Goal: Book appointment/travel/reservation

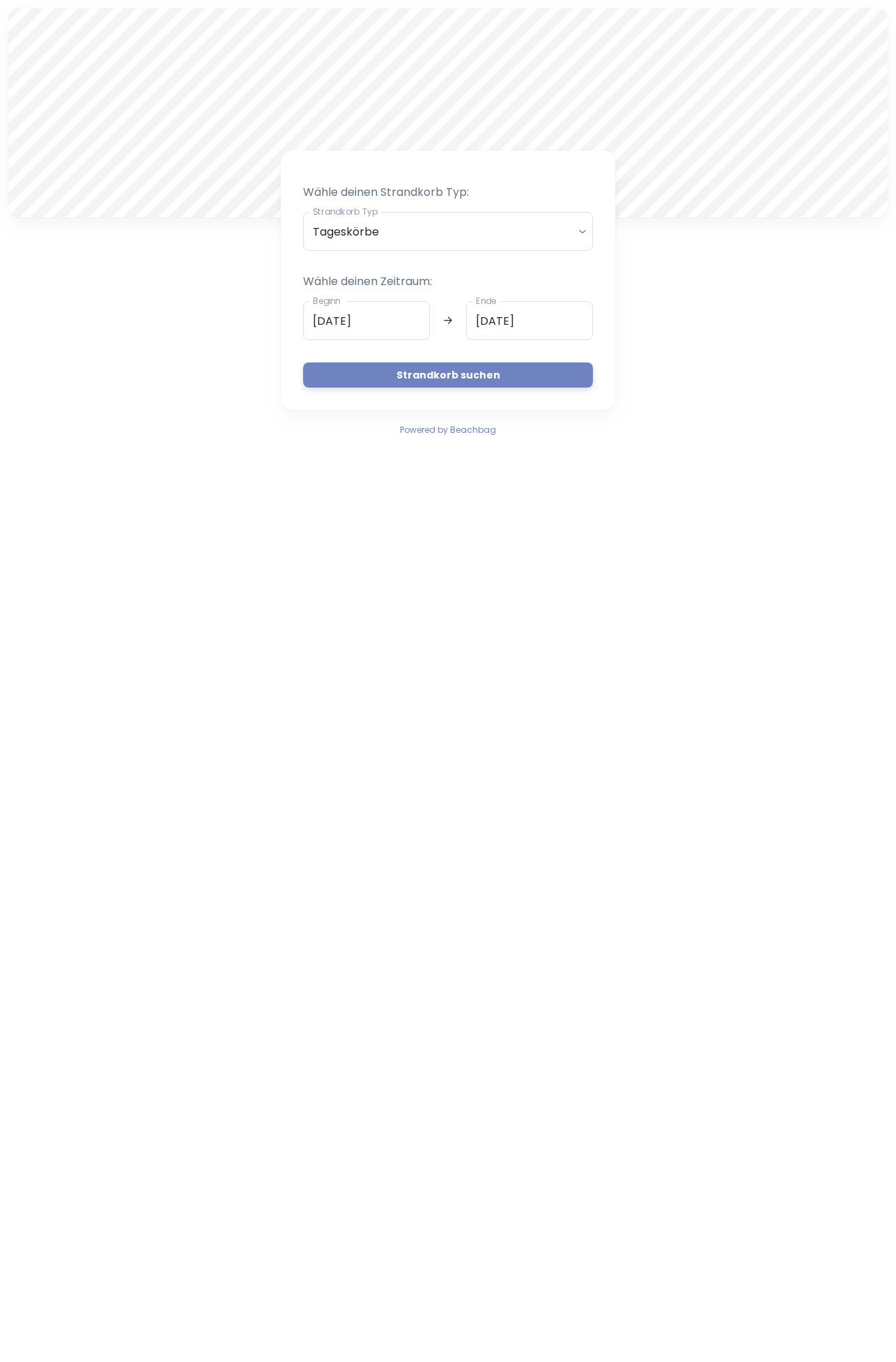
click at [491, 364] on button "Strandkorb suchen" at bounding box center [447, 375] width 289 height 25
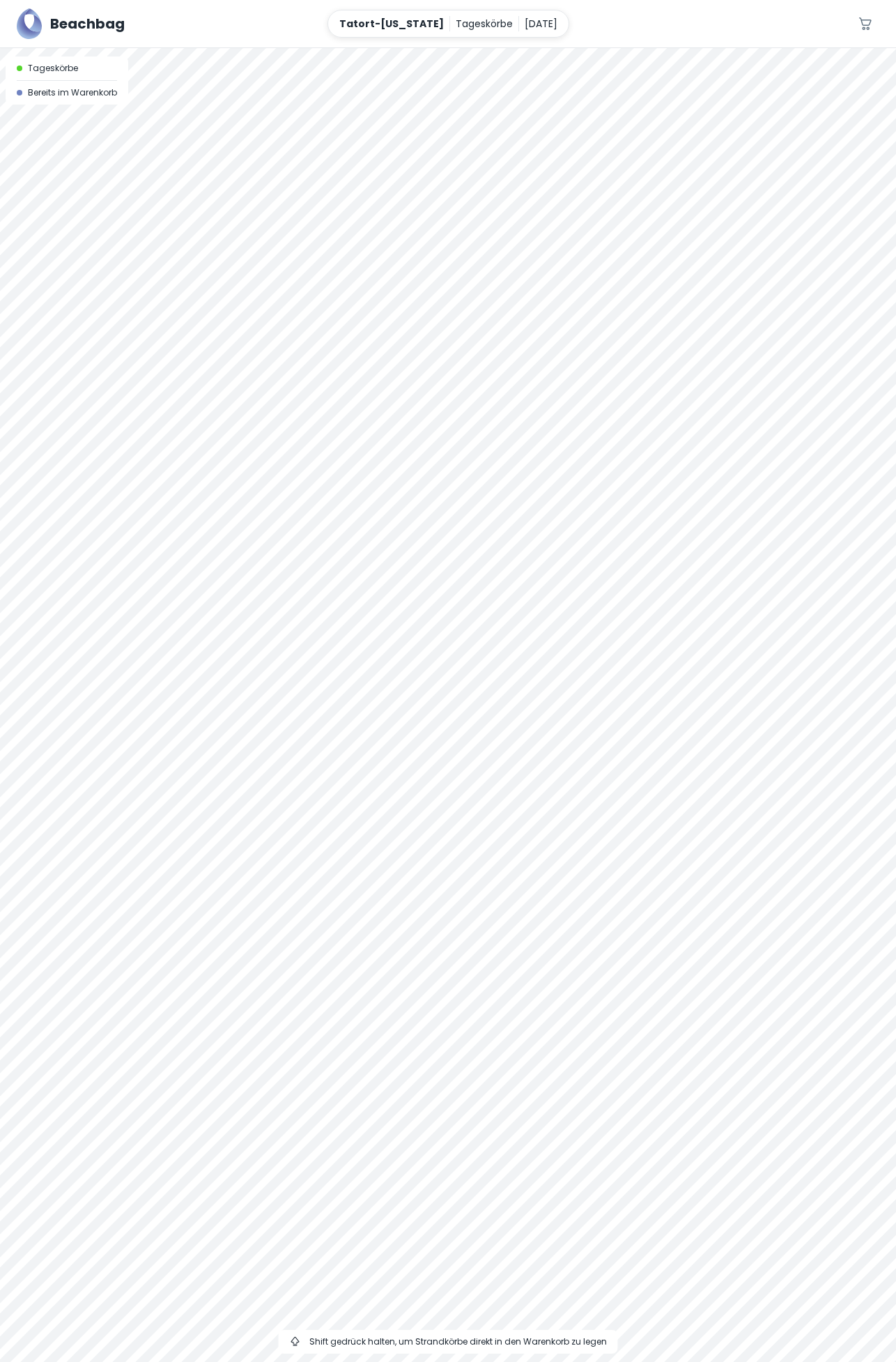
click at [281, 48] on div at bounding box center [448, 48] width 896 height 0
click at [525, 22] on p "[DATE]" at bounding box center [541, 24] width 33 height 15
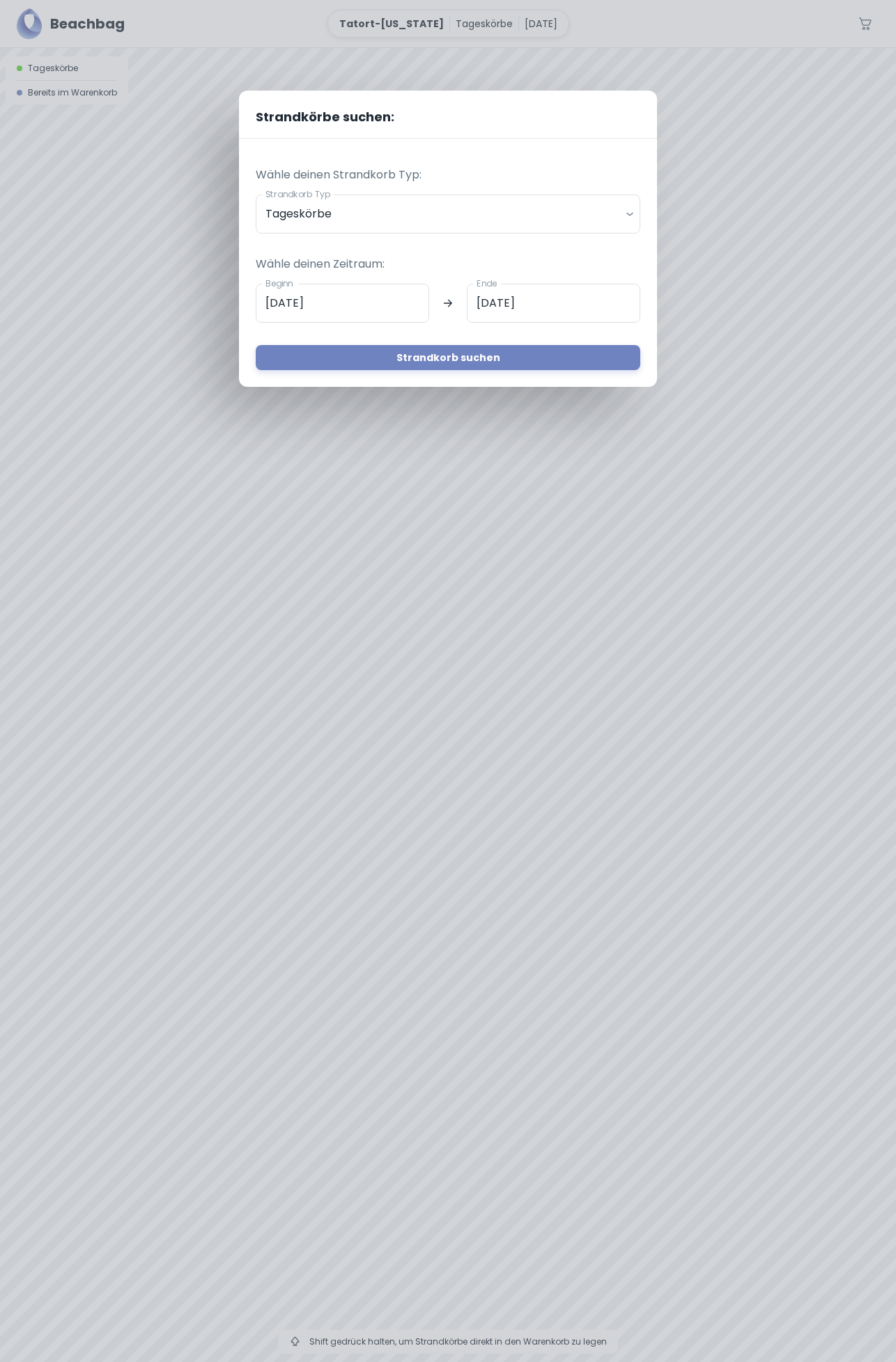
click at [337, 303] on input "[DATE]" at bounding box center [342, 303] width 174 height 39
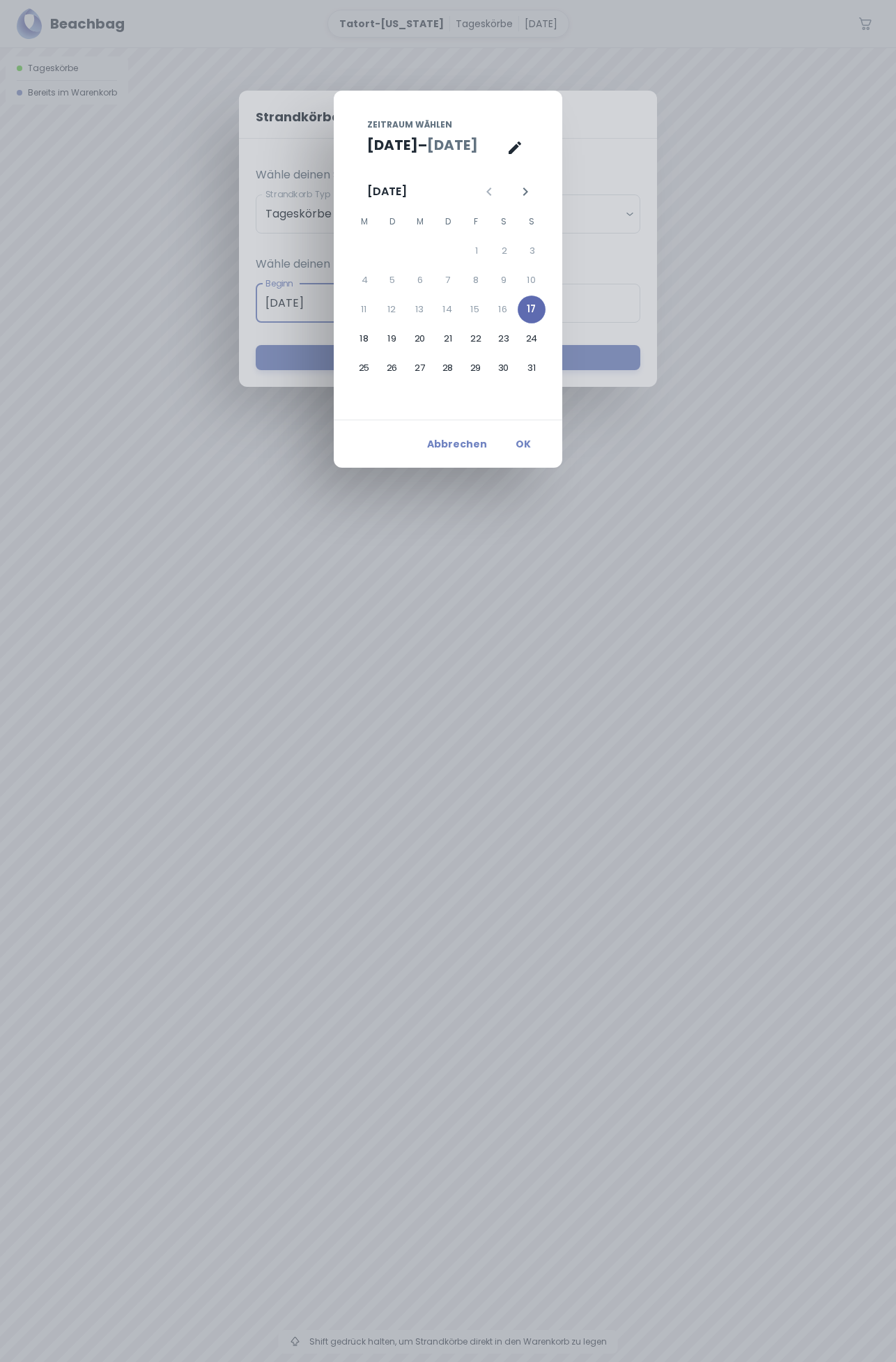
click at [540, 308] on button "17" at bounding box center [532, 308] width 28 height 28
click at [395, 338] on button "19" at bounding box center [392, 338] width 28 height 28
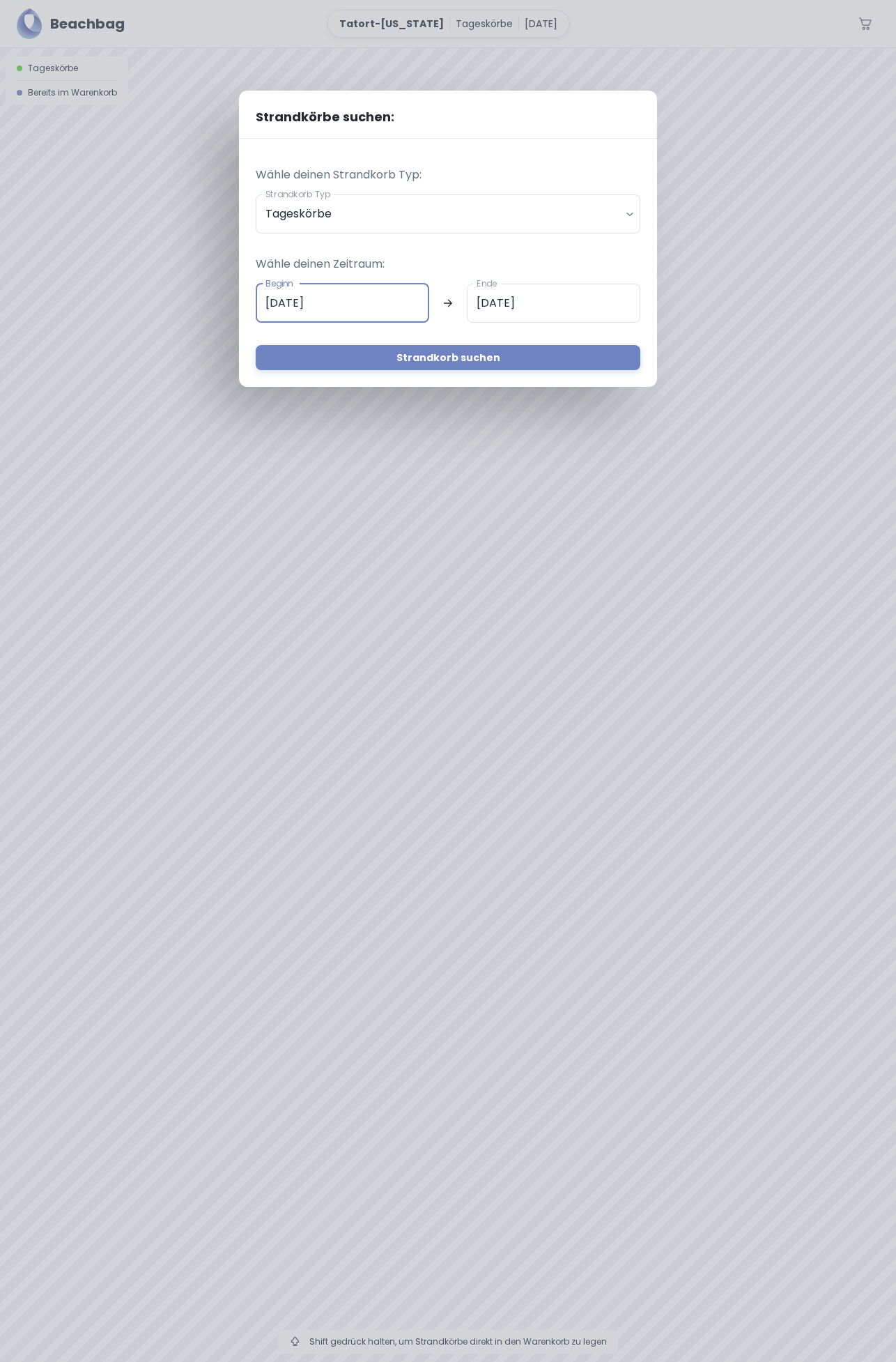
type input "[DATE]"
click at [489, 359] on button "Strandkorb suchen" at bounding box center [447, 357] width 384 height 25
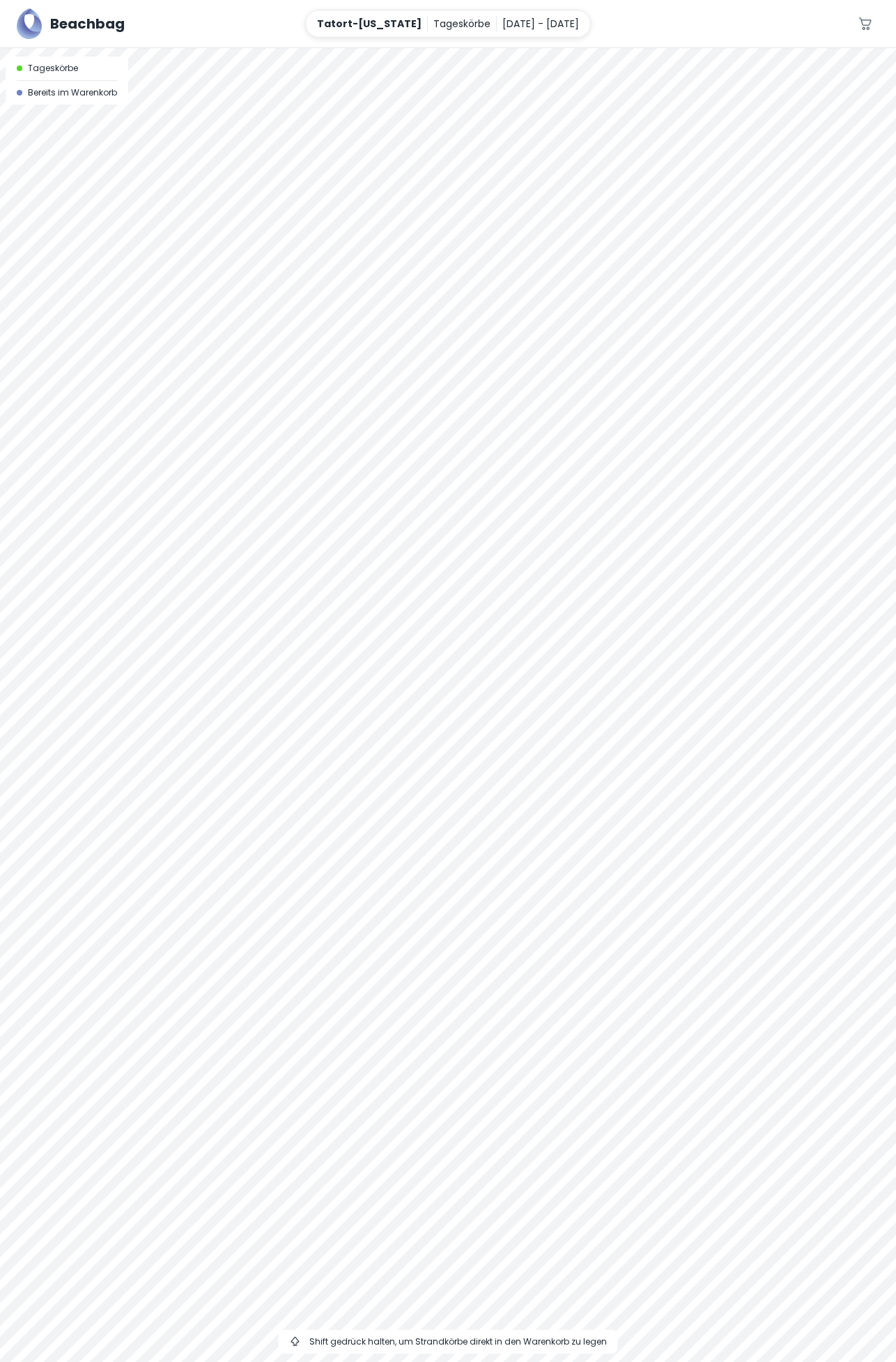
click at [563, 21] on p "[DATE] - [DATE]" at bounding box center [540, 24] width 77 height 15
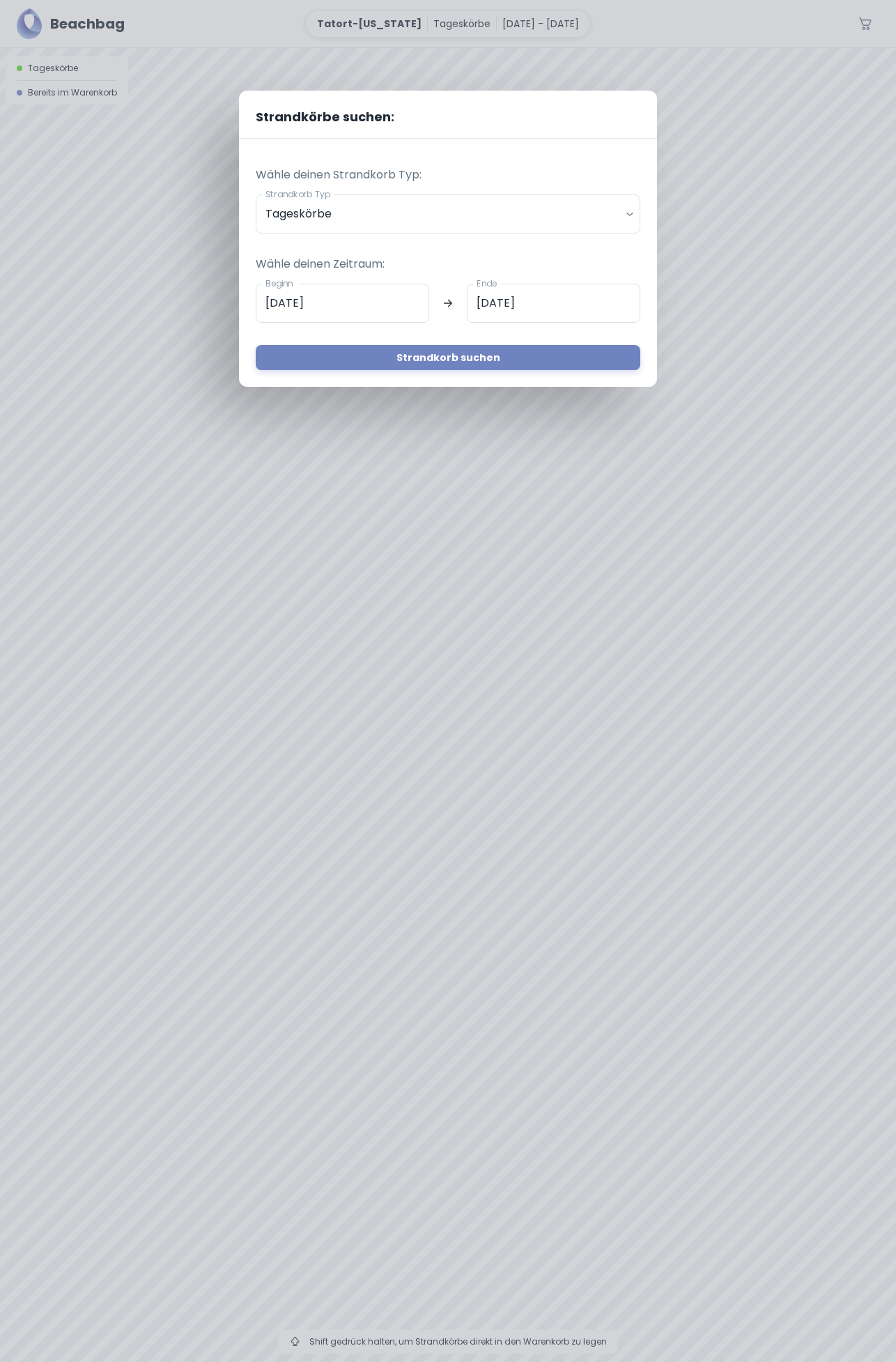
click at [384, 298] on input "[DATE]" at bounding box center [342, 303] width 174 height 39
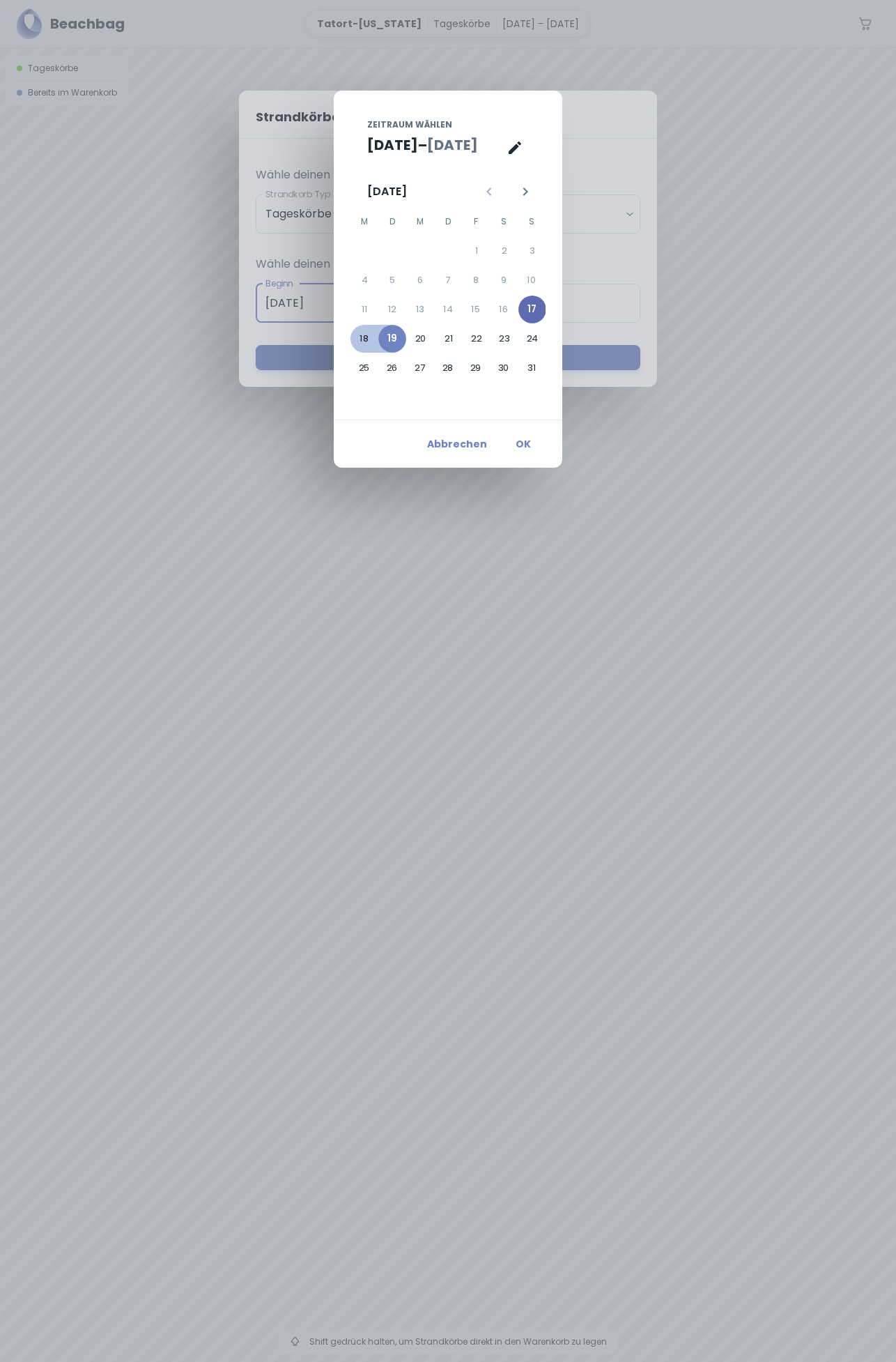
click at [539, 300] on button "17" at bounding box center [532, 308] width 28 height 28
click at [460, 442] on button "Abbrechen" at bounding box center [457, 444] width 71 height 25
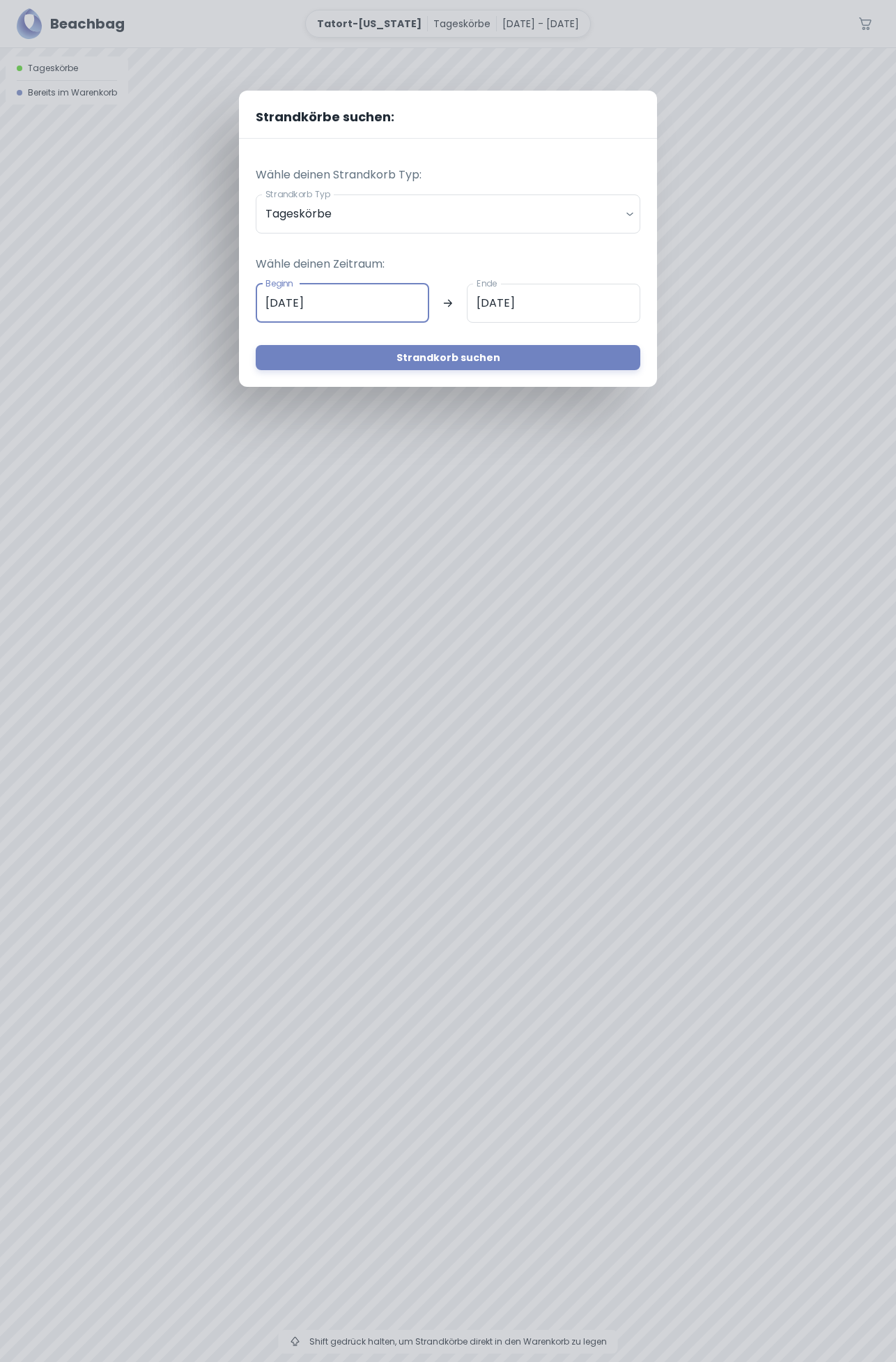
click at [395, 294] on input "[DATE]" at bounding box center [342, 303] width 174 height 39
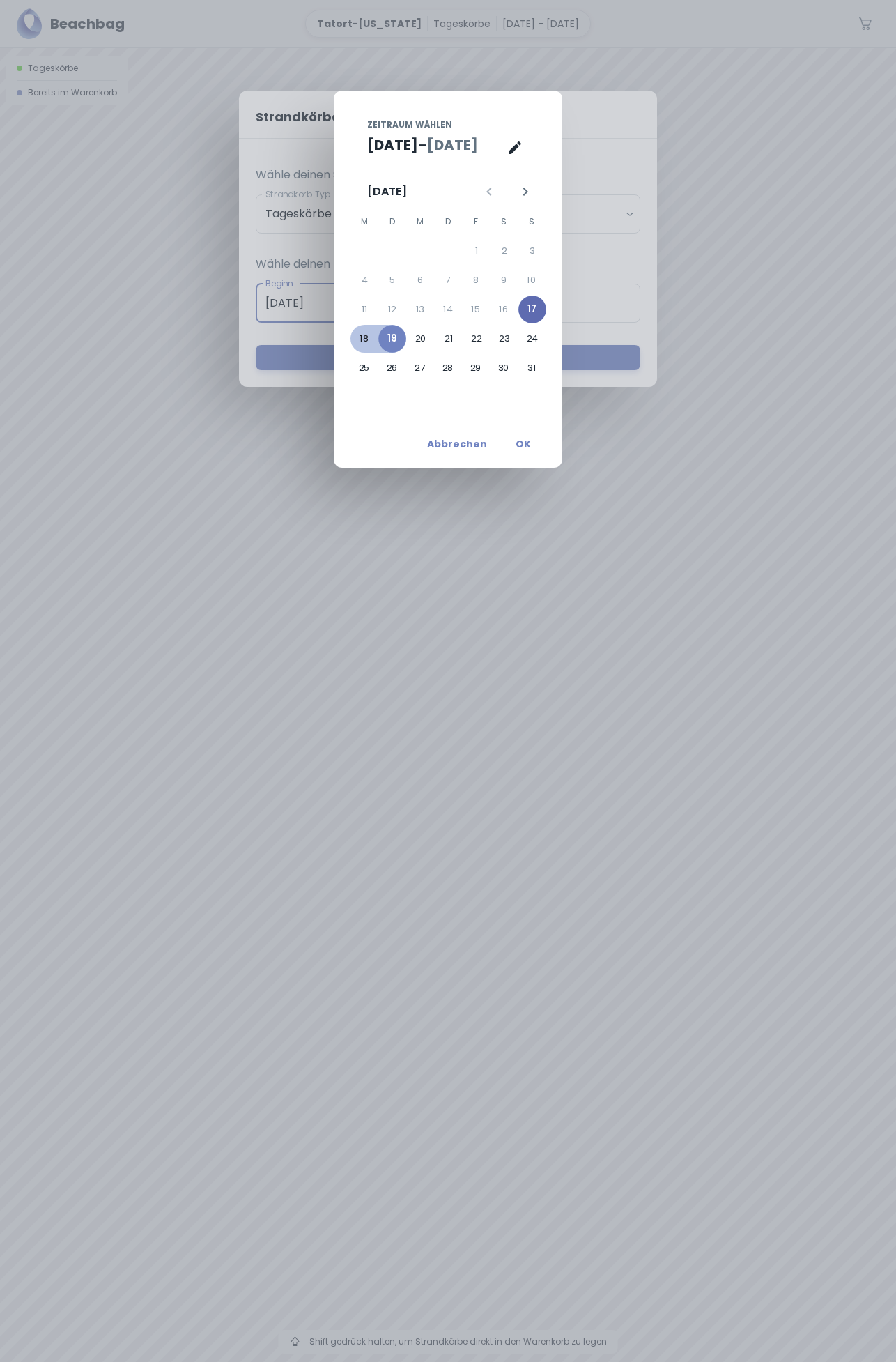
click at [536, 301] on button "17" at bounding box center [532, 308] width 28 height 28
click at [531, 437] on button "OK" at bounding box center [523, 444] width 45 height 25
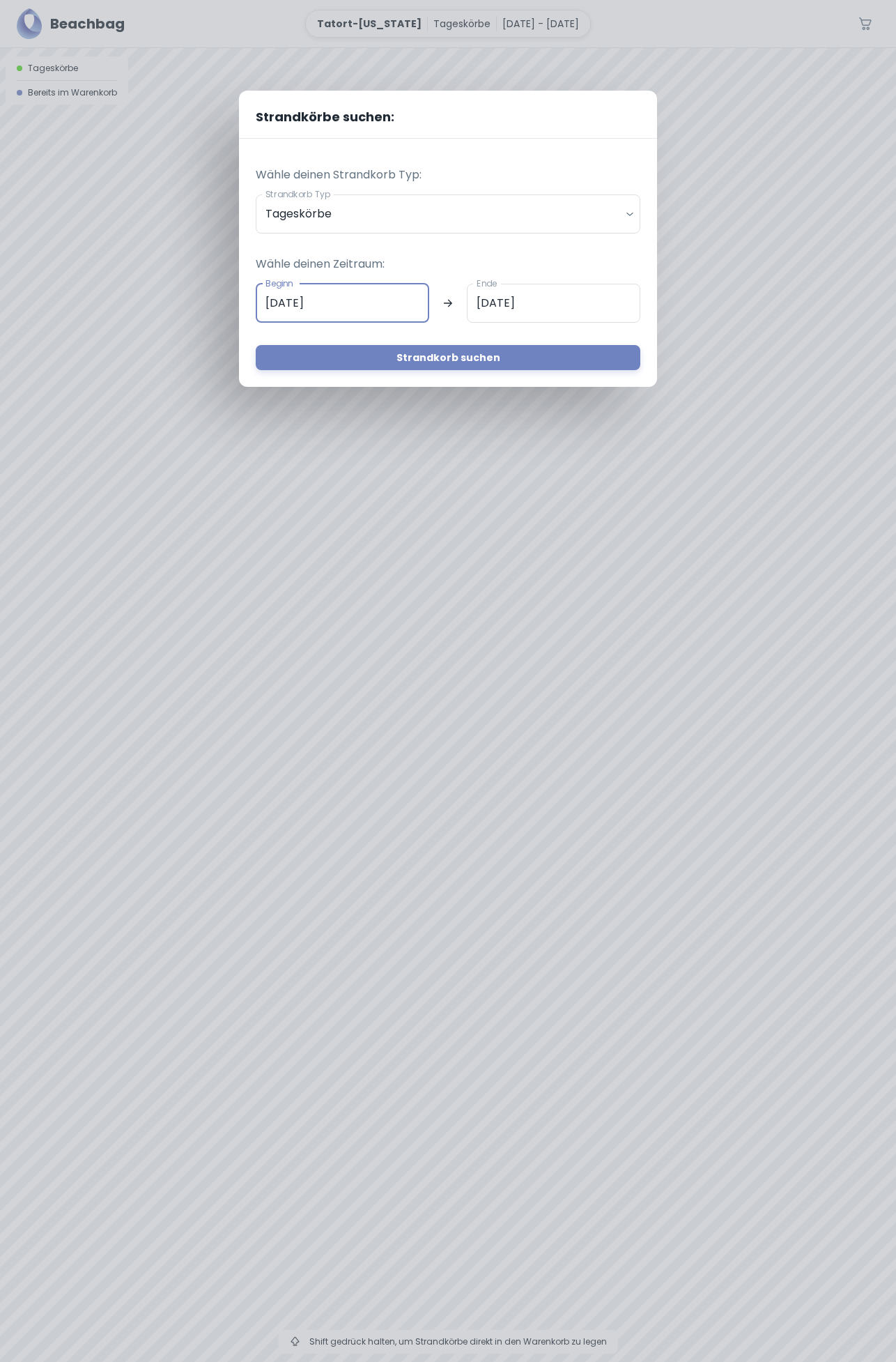
click at [576, 295] on input "[DATE]" at bounding box center [553, 303] width 174 height 39
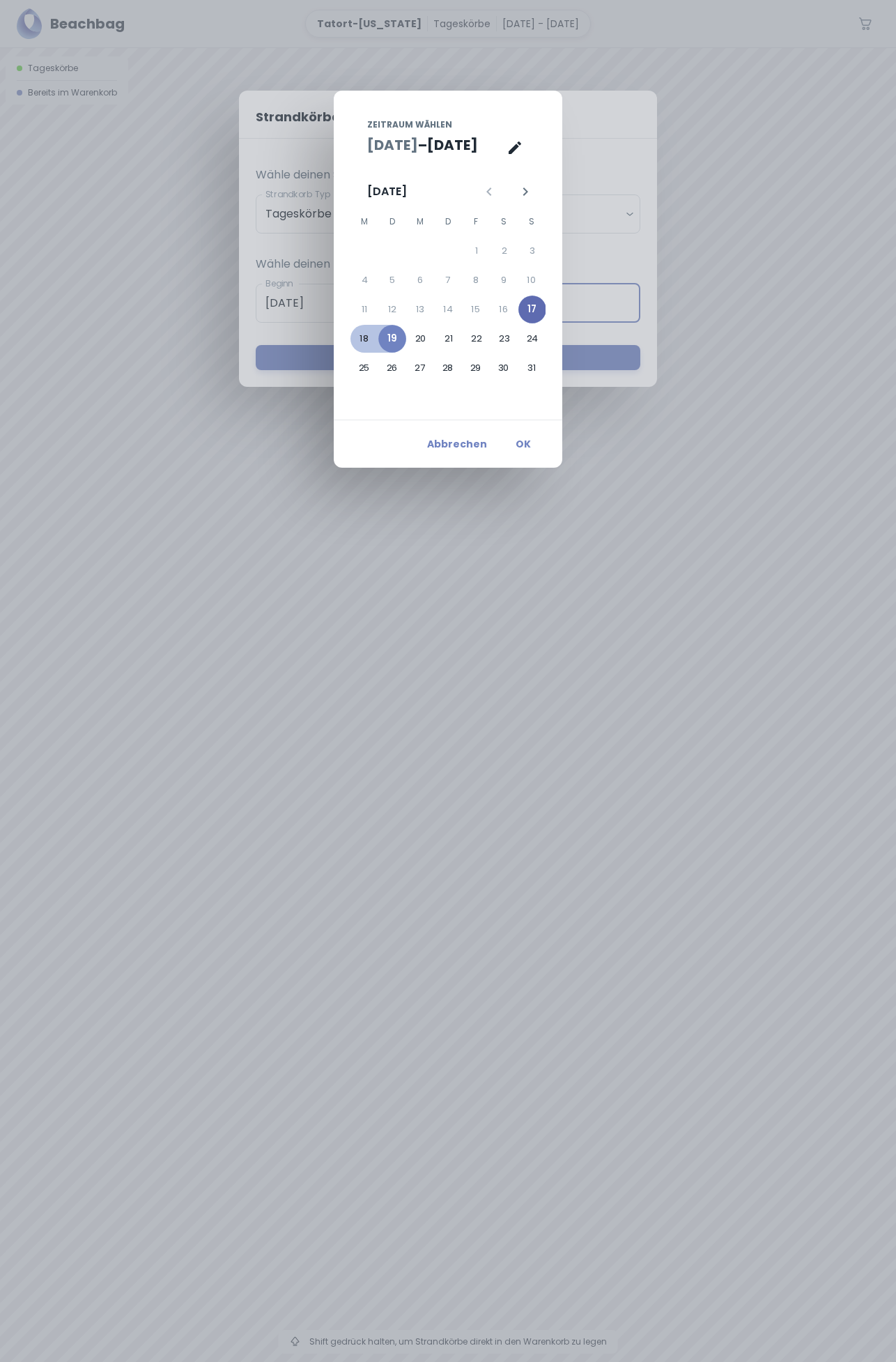
click at [539, 300] on button "17" at bounding box center [532, 308] width 28 height 28
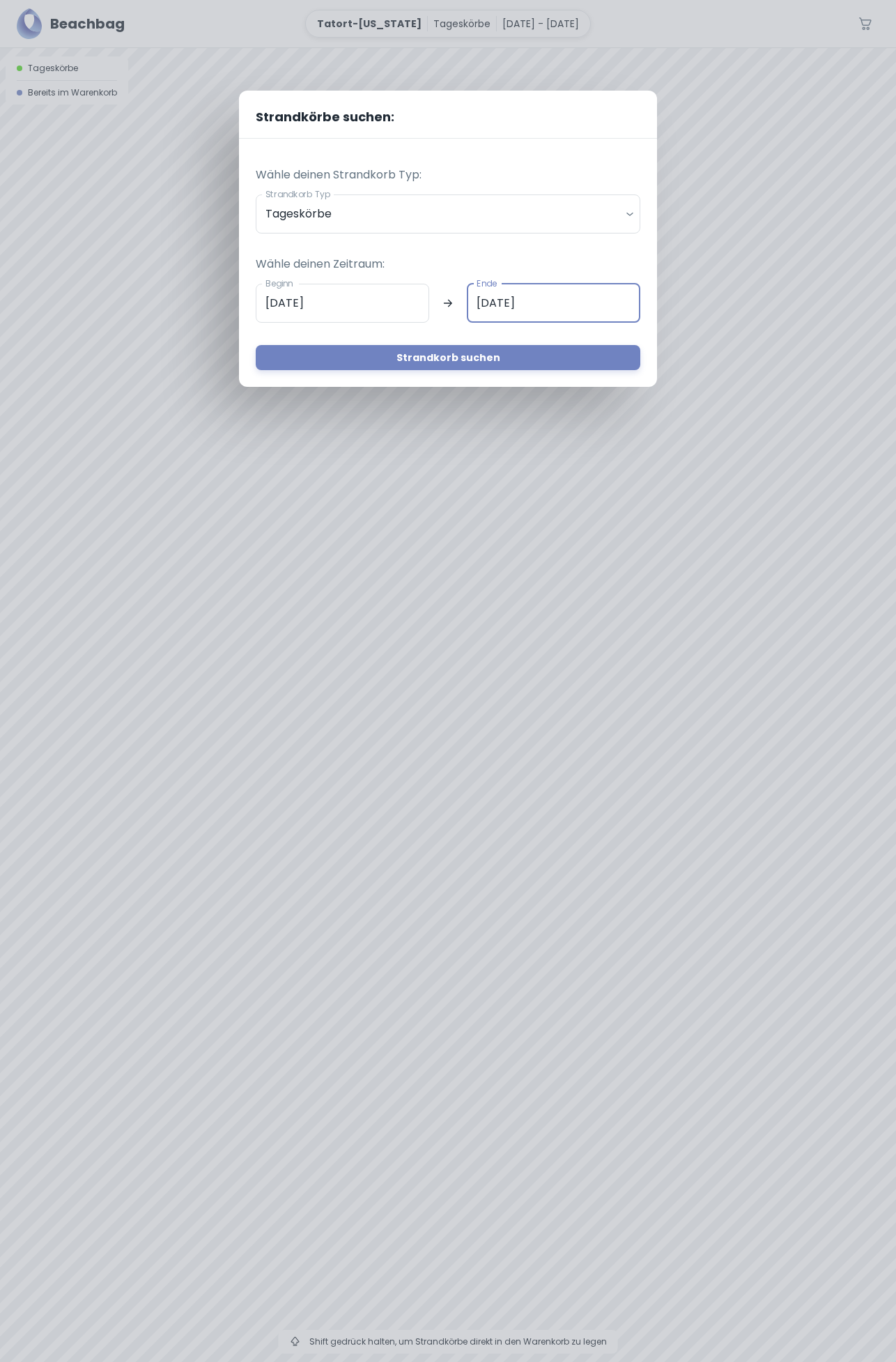
type input "[DATE]"
click at [478, 357] on button "Strandkorb suchen" at bounding box center [447, 357] width 384 height 25
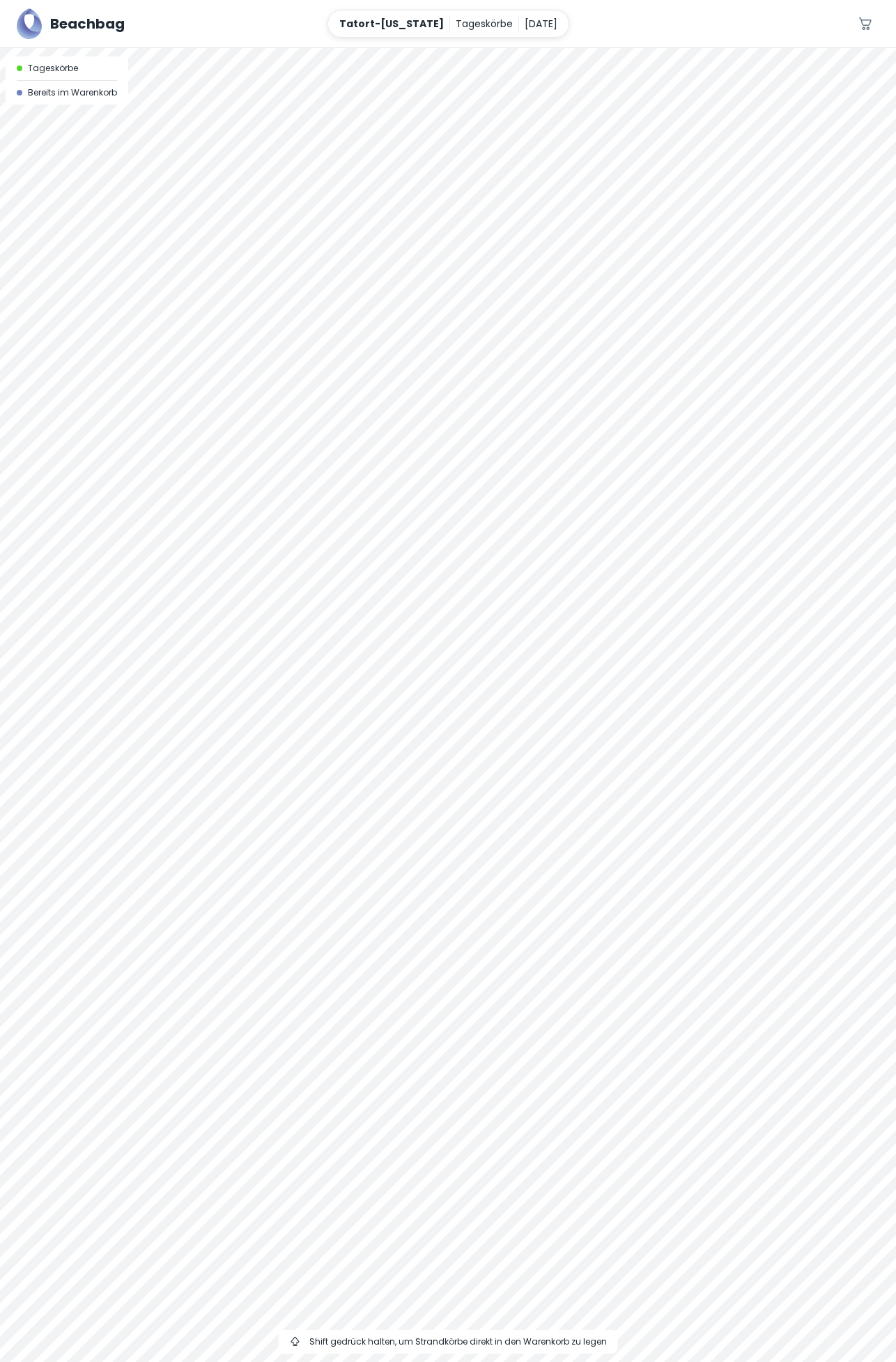
click at [439, 48] on div at bounding box center [448, 48] width 896 height 0
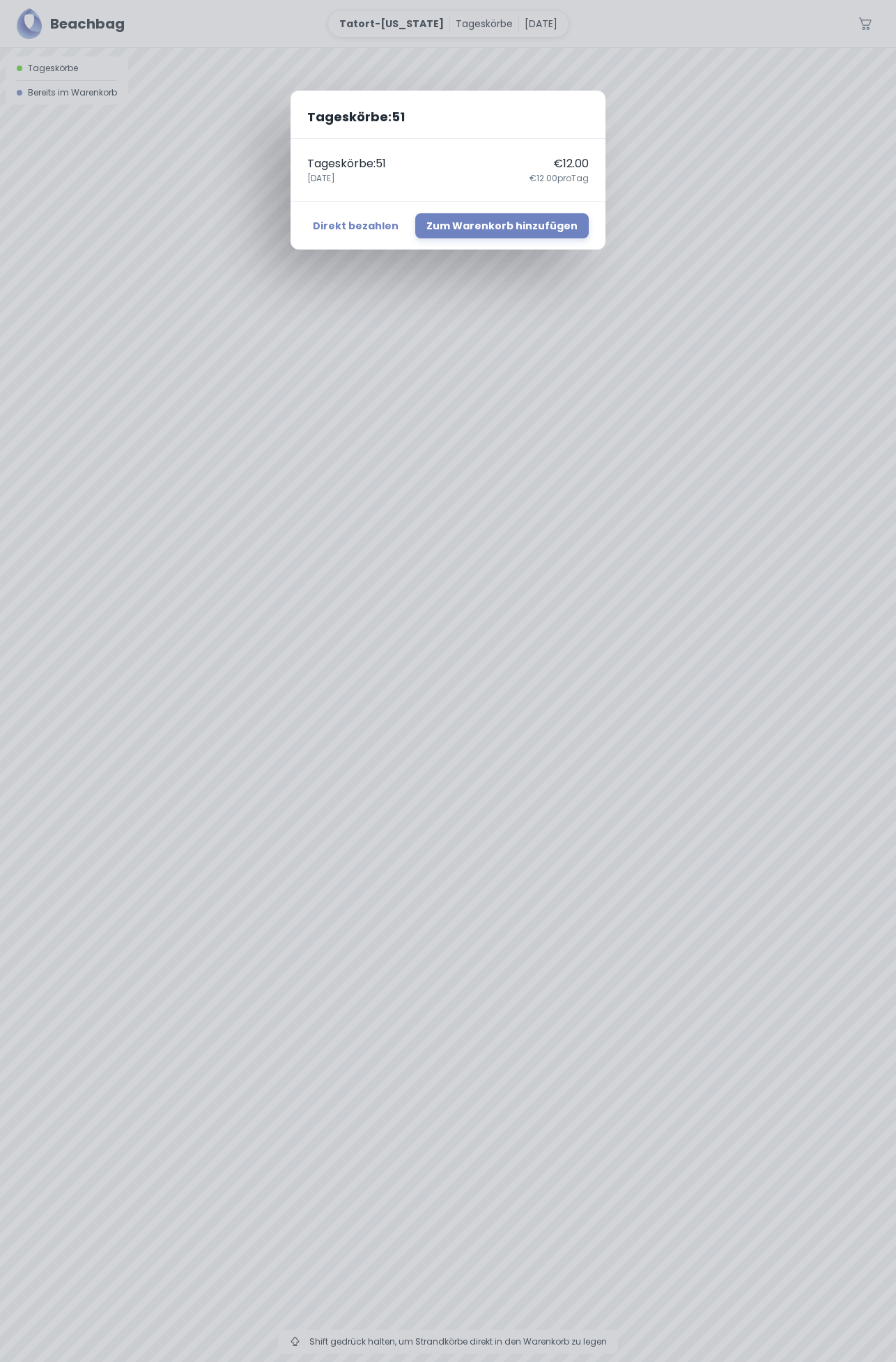
click at [694, 160] on div "Tageskörbe : 51 Tageskörbe : 51 €12.00 [DATE] €12.00 pro Tag Direkt bezahlen Zu…" at bounding box center [448, 681] width 896 height 1362
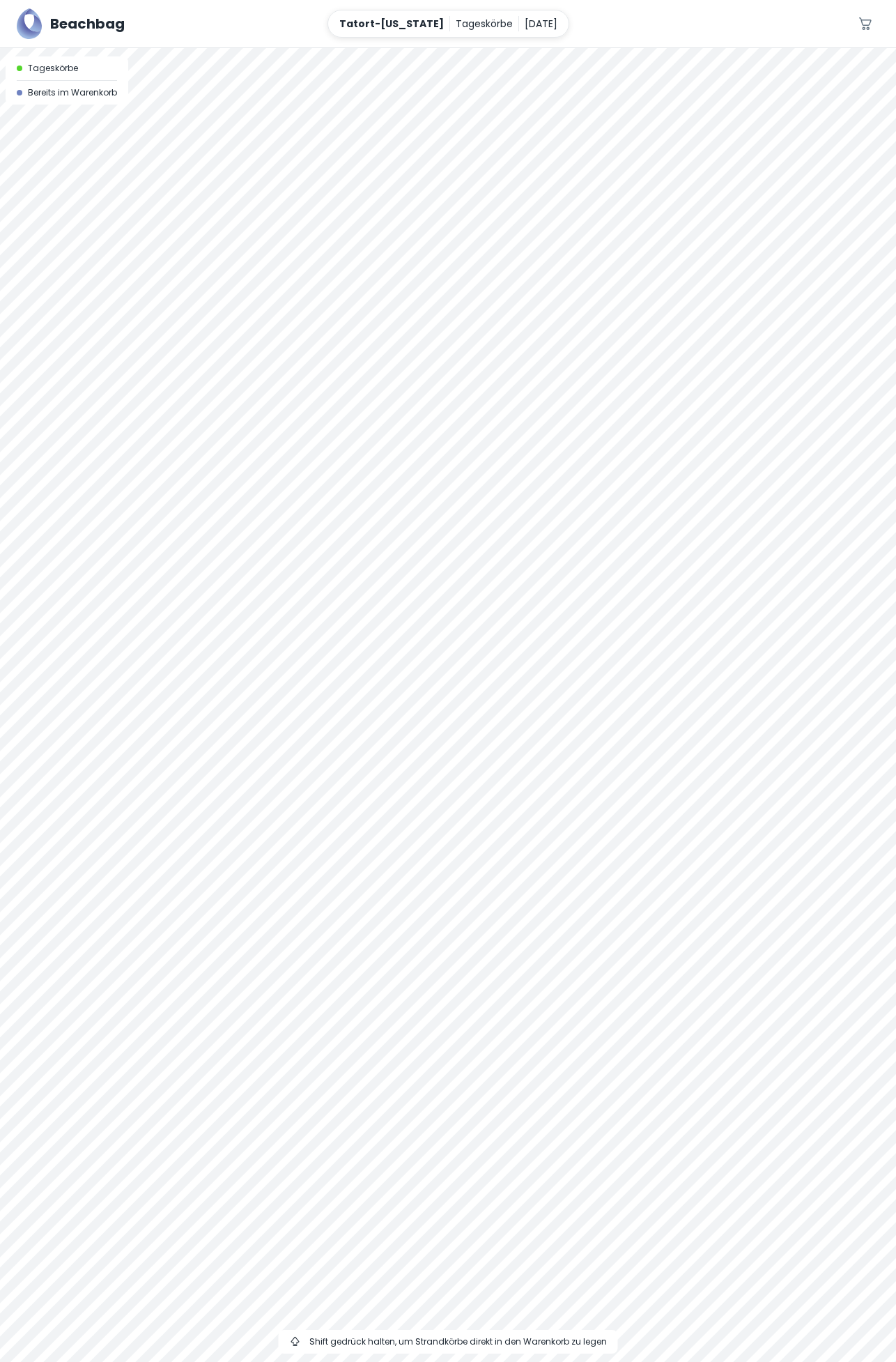
click at [525, 25] on p "[DATE]" at bounding box center [541, 24] width 33 height 15
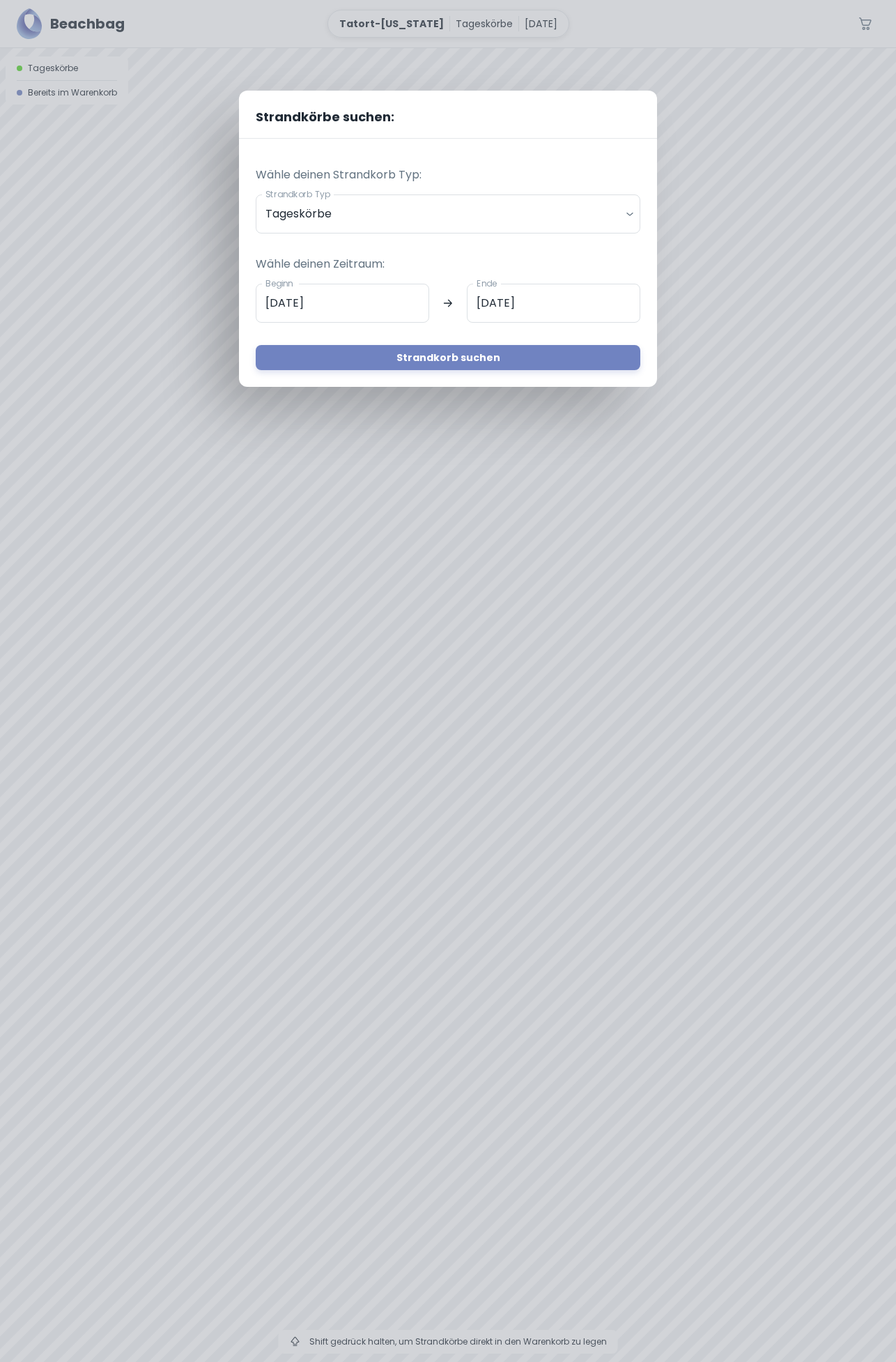
click at [557, 298] on input "[DATE]" at bounding box center [553, 303] width 174 height 39
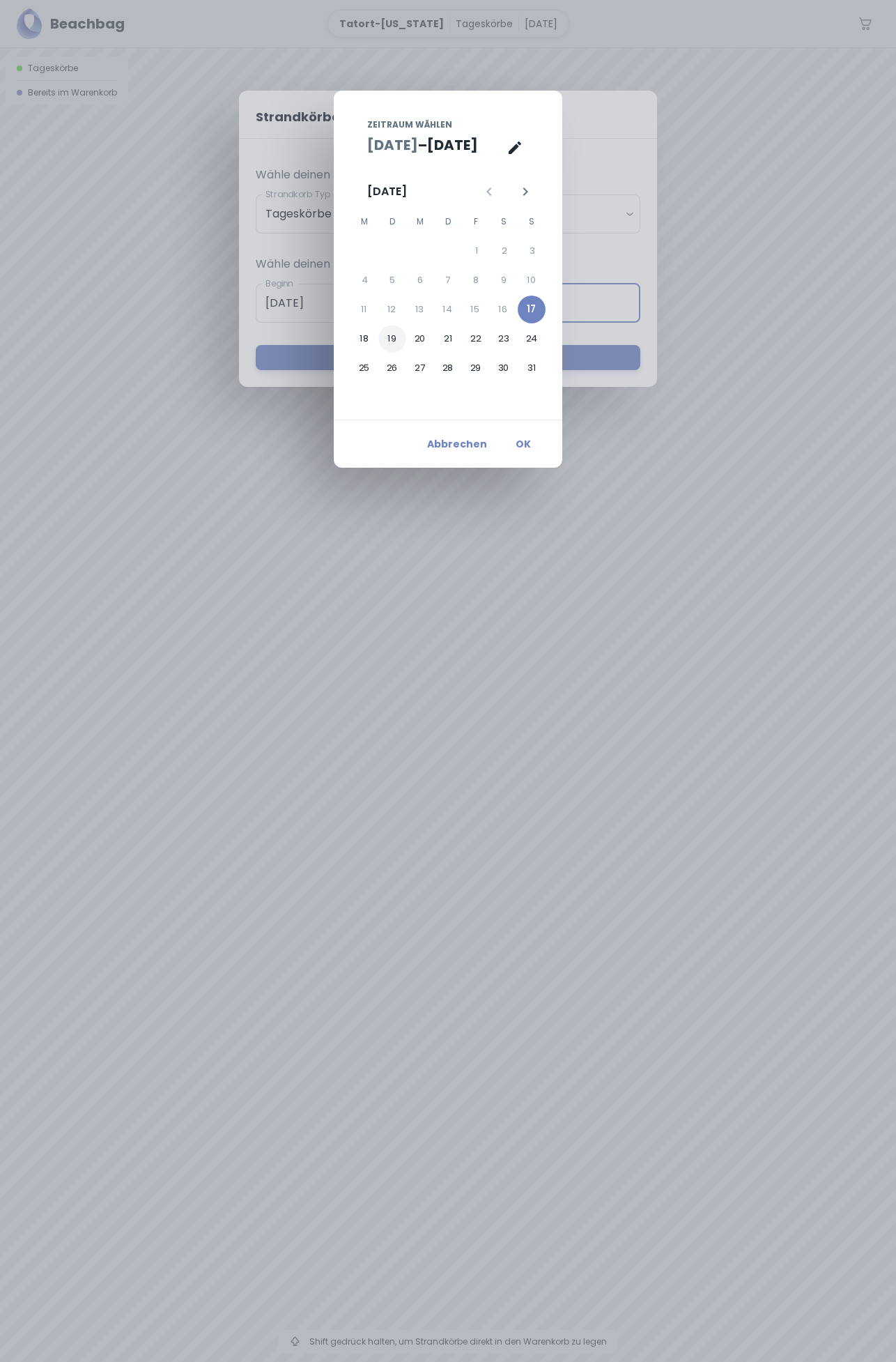
click at [398, 340] on button "19" at bounding box center [392, 338] width 28 height 28
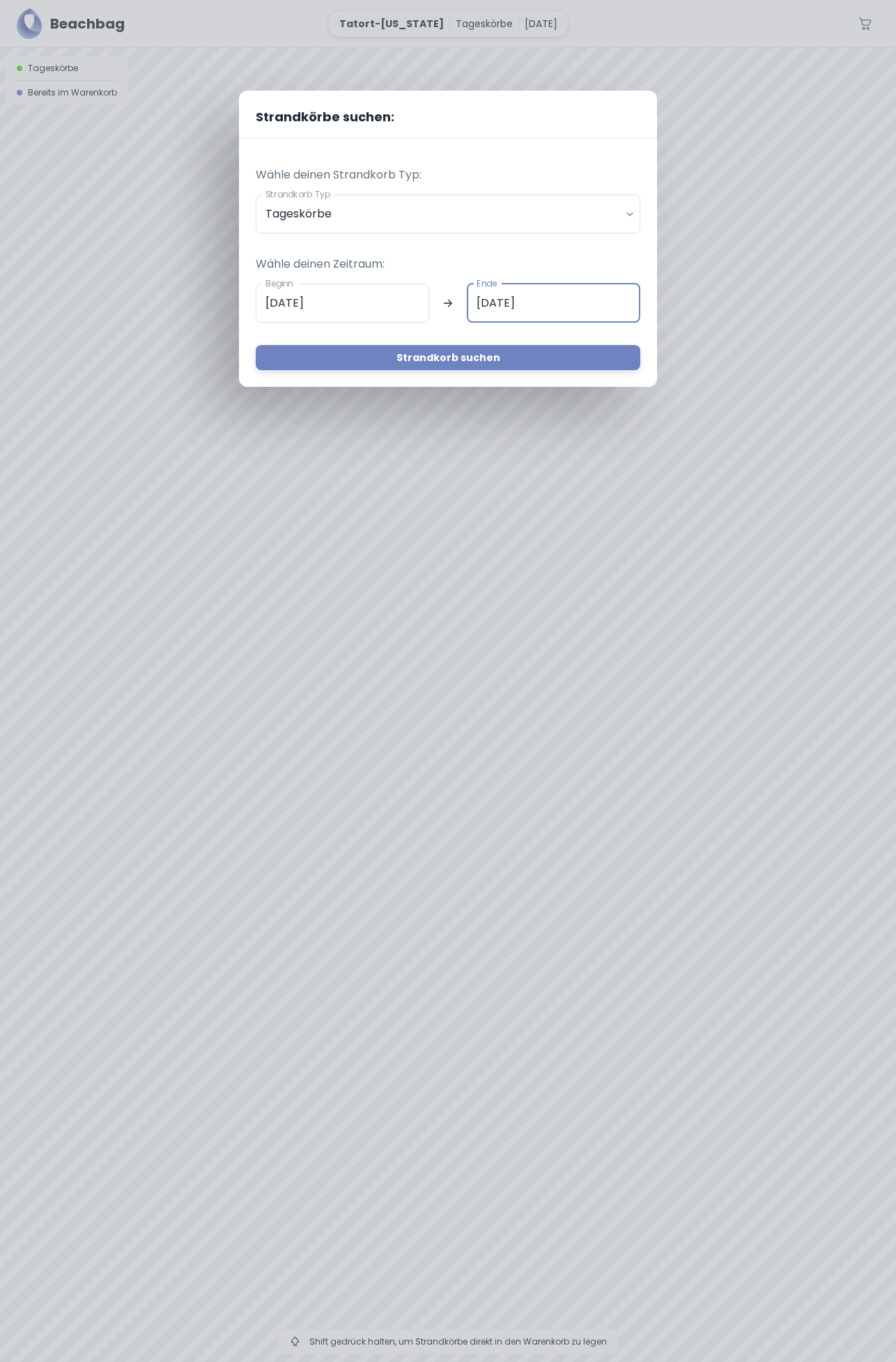
type input "[DATE]"
click at [447, 356] on button "Strandkorb suchen" at bounding box center [447, 357] width 384 height 25
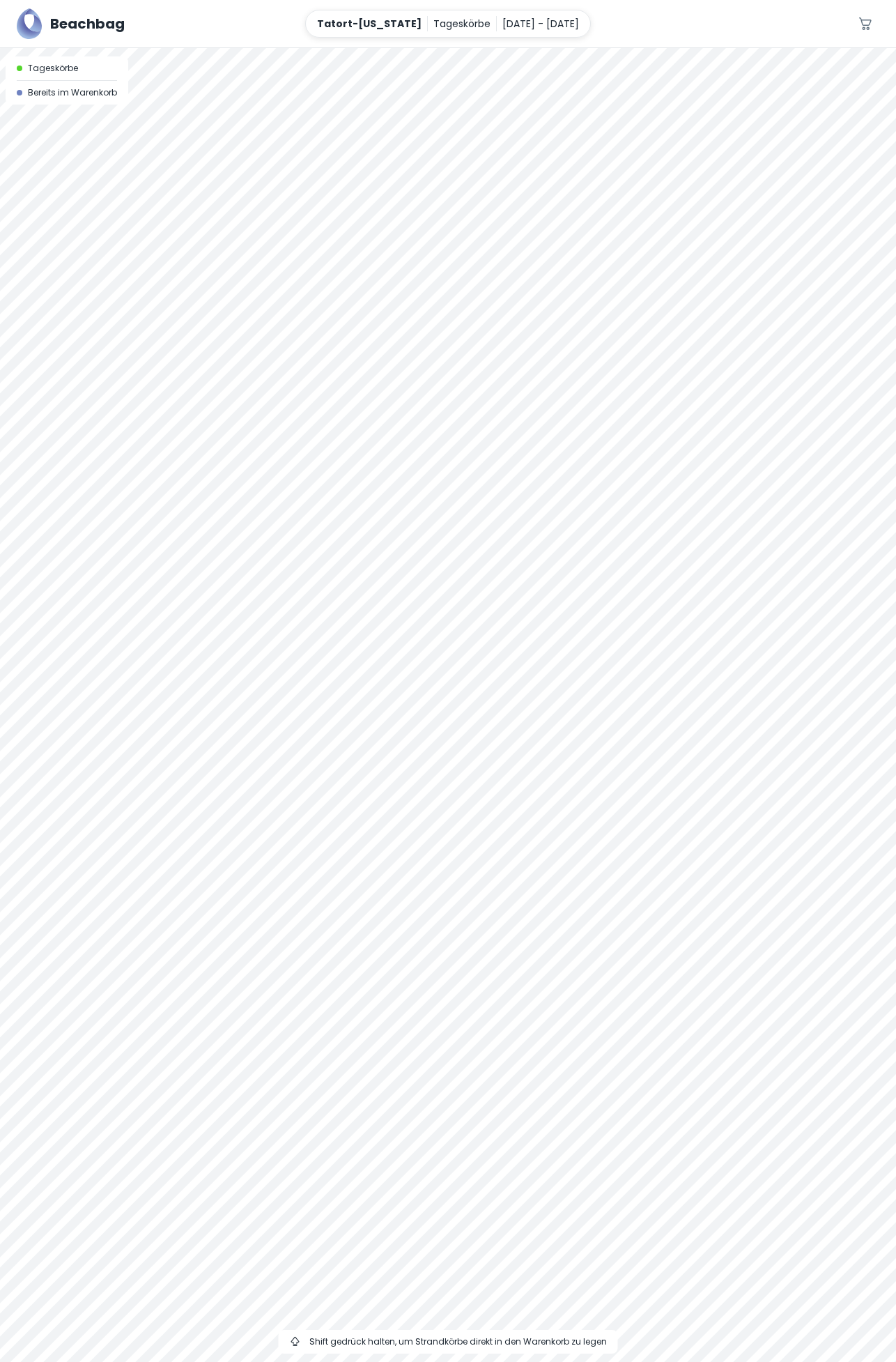
click at [555, 19] on p "[DATE] - [DATE]" at bounding box center [540, 24] width 77 height 15
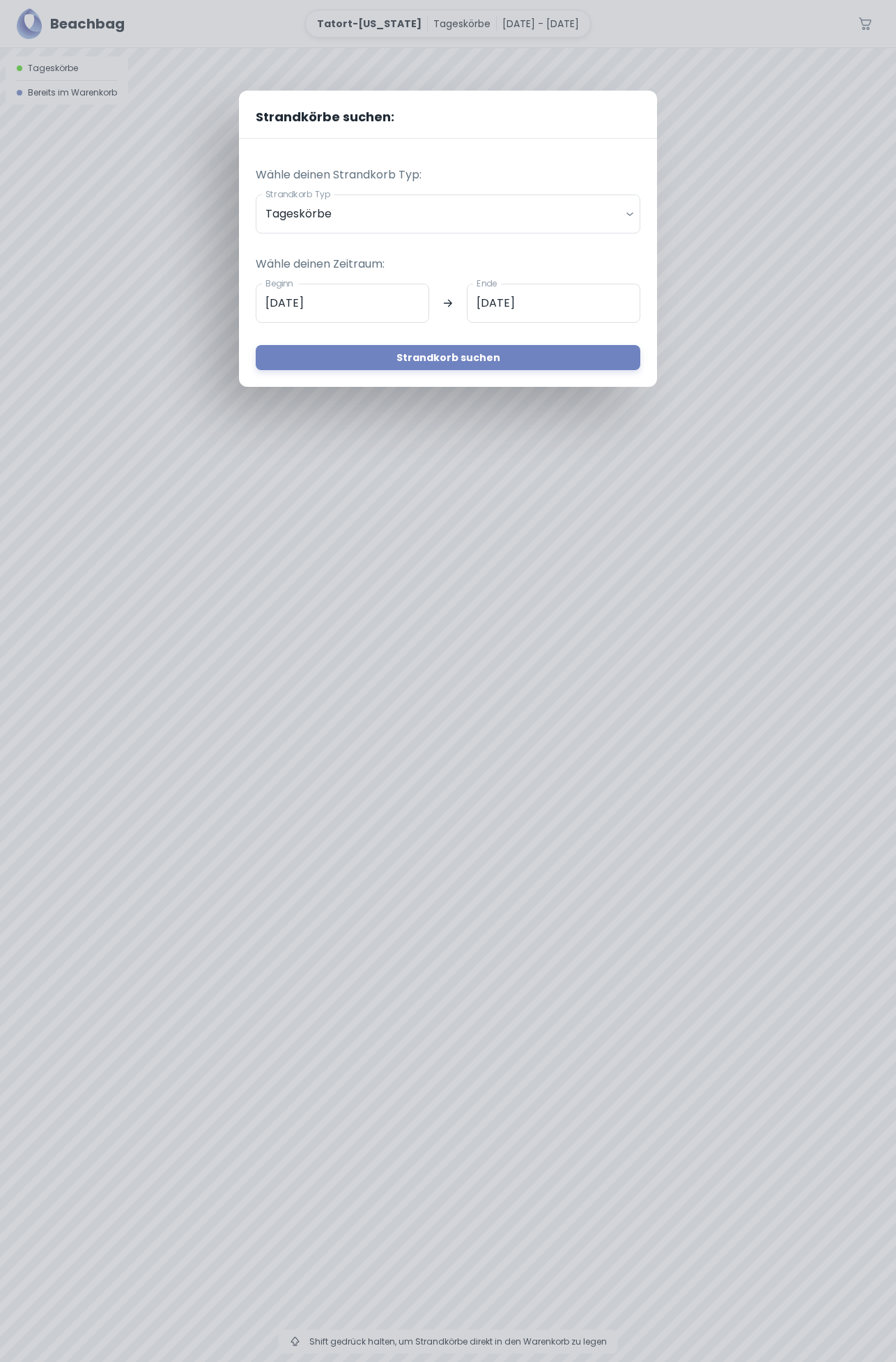
click at [713, 155] on div "Strandkörbe suchen: Wähle deinen Strandkorb Typ: Strandkorb Typ Tageskörbe dail…" at bounding box center [448, 681] width 896 height 1362
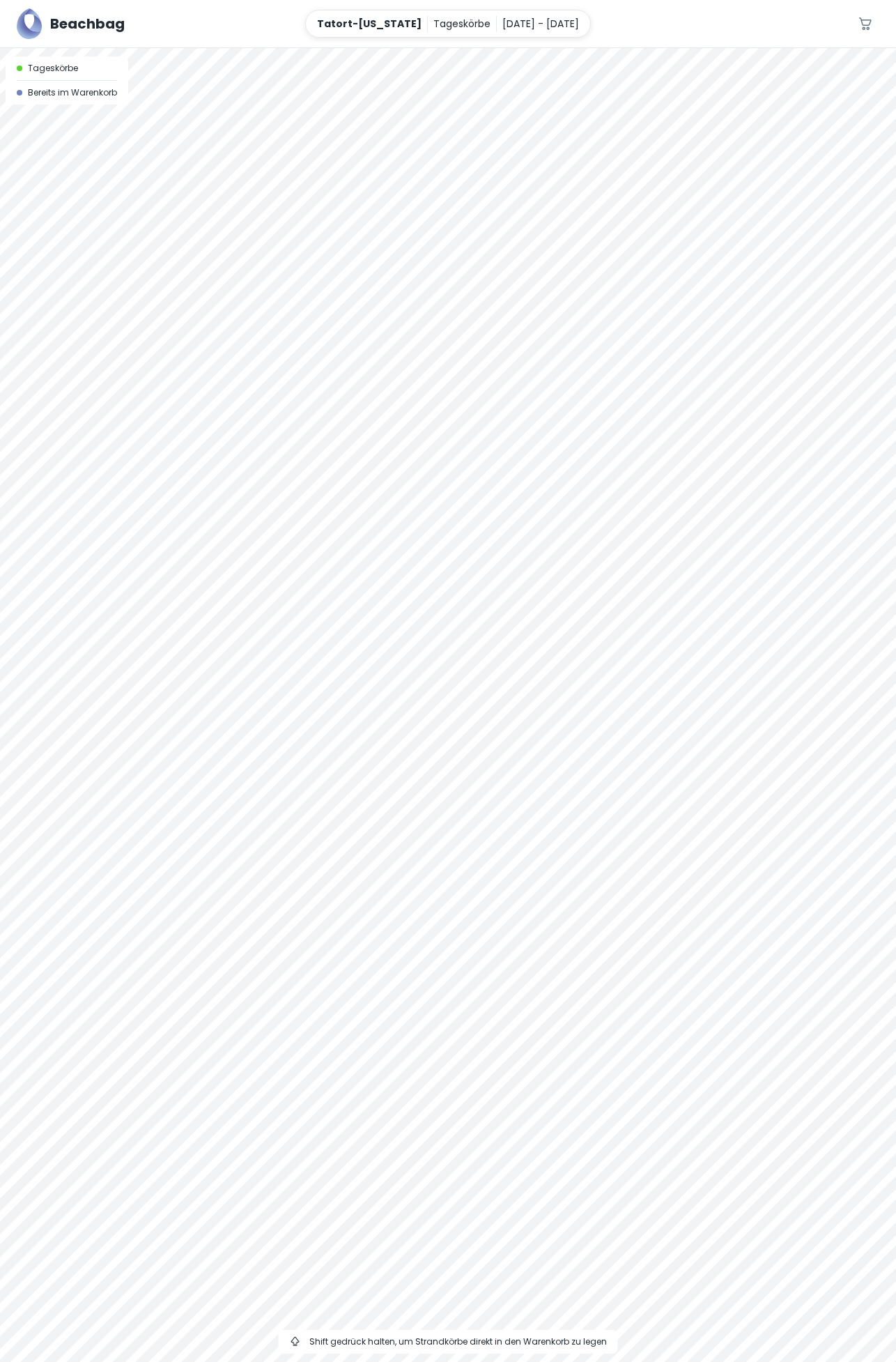
click at [231, 48] on div at bounding box center [448, 48] width 896 height 0
click at [209, 48] on div at bounding box center [448, 48] width 896 height 0
